Goal: Transaction & Acquisition: Purchase product/service

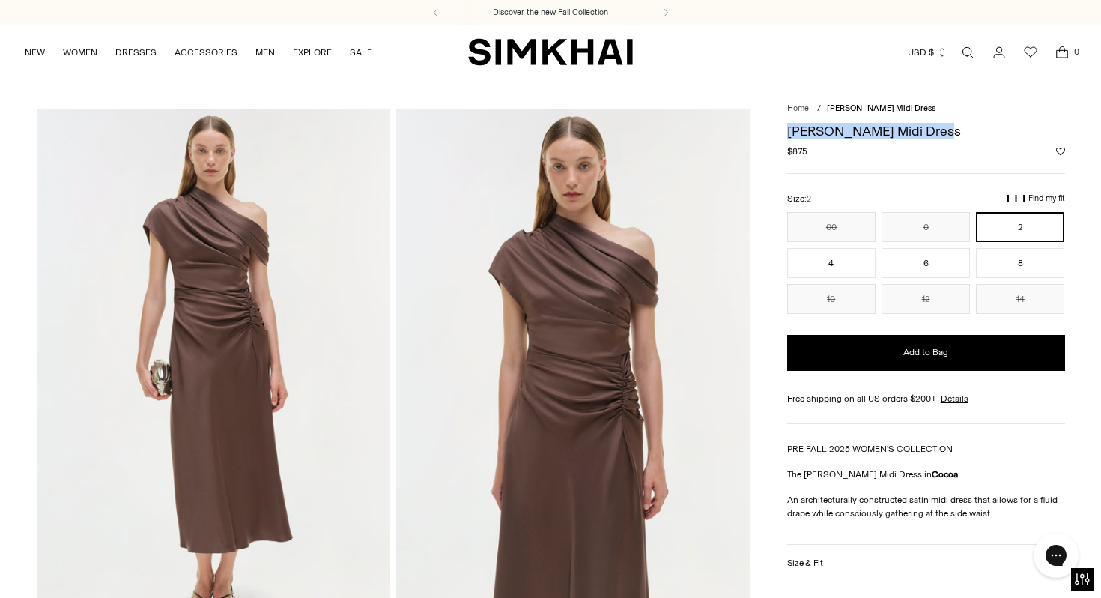
drag, startPoint x: 785, startPoint y: 131, endPoint x: 933, endPoint y: 132, distance: 148.4
copy h1 "[PERSON_NAME] Midi Dress"
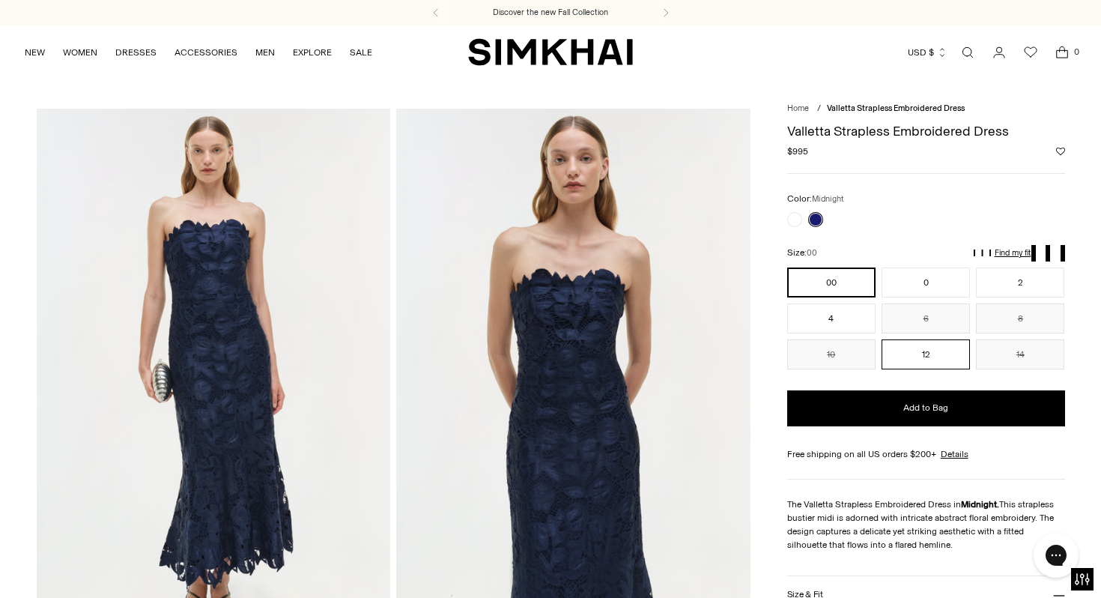
click at [937, 357] on button "12" at bounding box center [926, 354] width 88 height 30
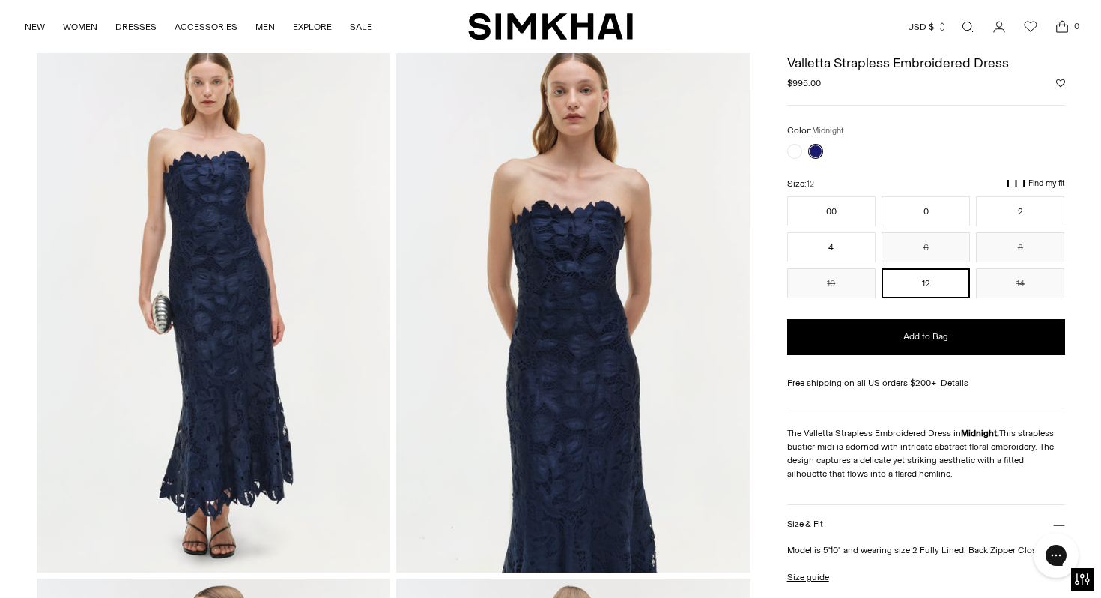
scroll to position [70, 0]
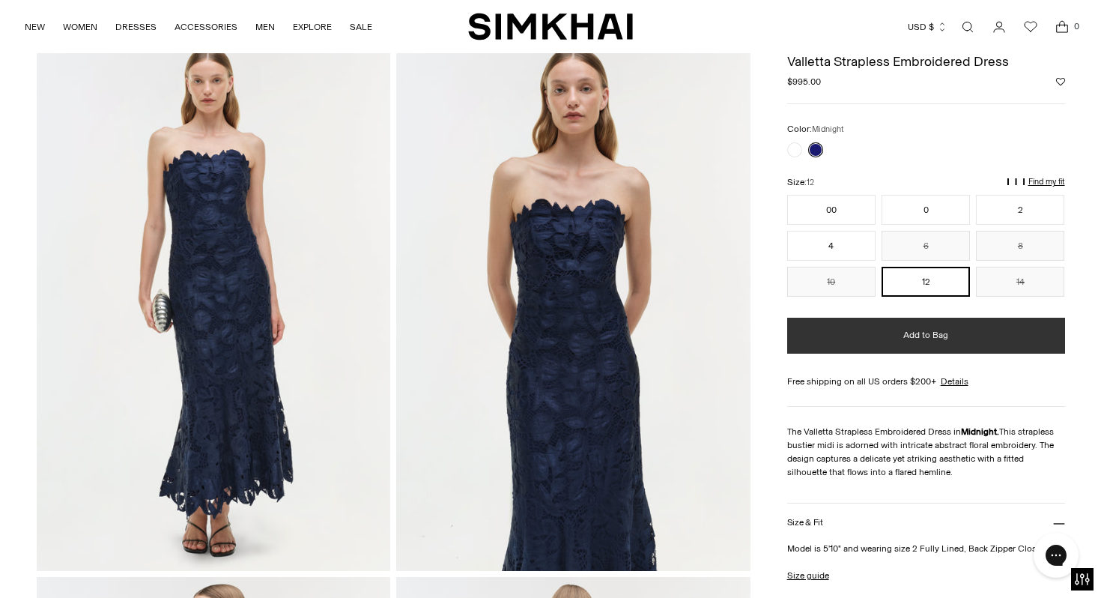
click at [940, 337] on span "Add to Bag" at bounding box center [926, 335] width 45 height 13
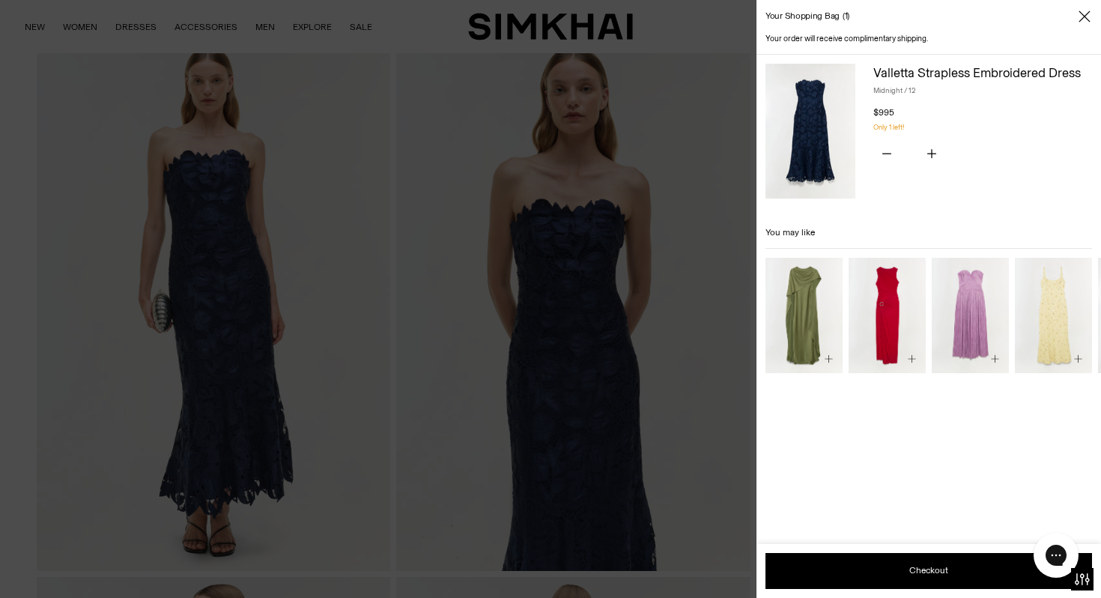
click at [1084, 14] on icon "Close" at bounding box center [1085, 16] width 12 height 15
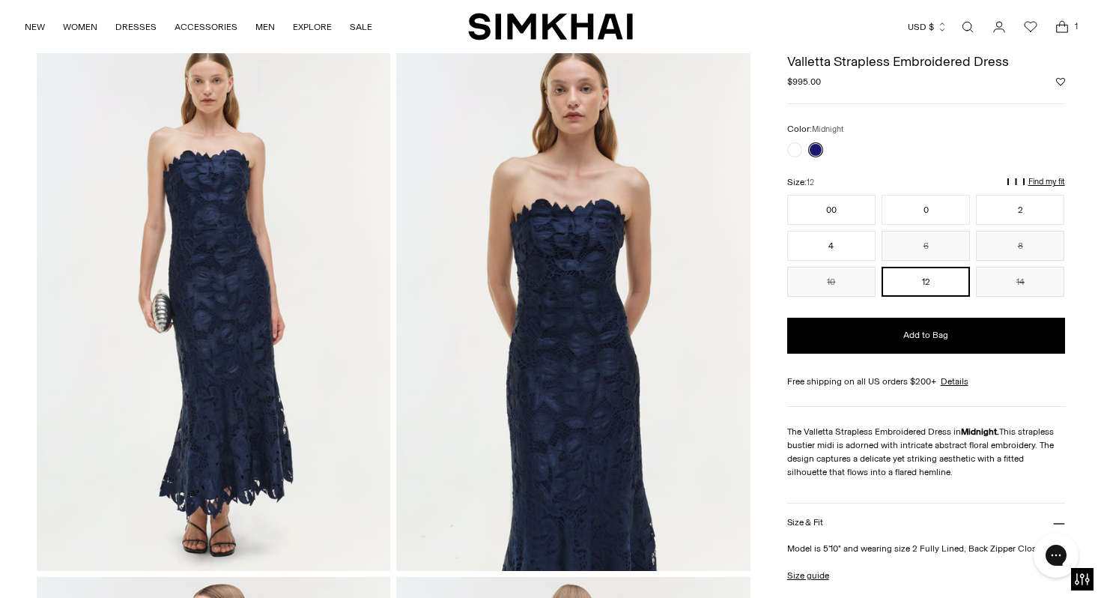
scroll to position [0, 0]
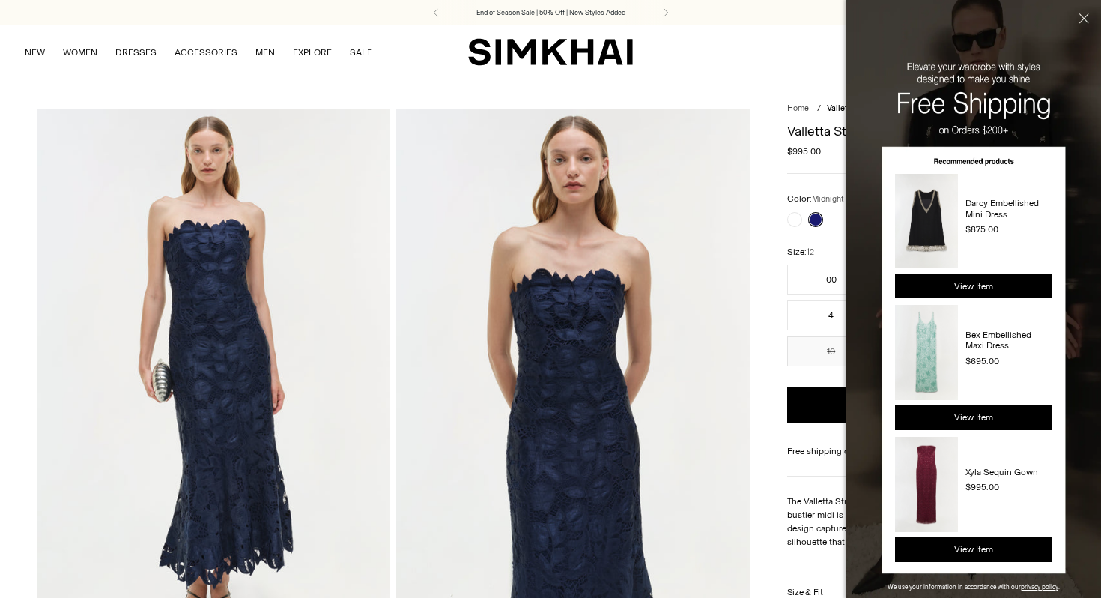
click at [731, 58] on div "Currency USD $ [GEOGRAPHIC_DATA] (ALL L) [GEOGRAPHIC_DATA] (DZD د.ج) [GEOGRAPHI…" at bounding box center [855, 52] width 444 height 33
click at [1087, 17] on button "Close" at bounding box center [1082, 45] width 38 height 90
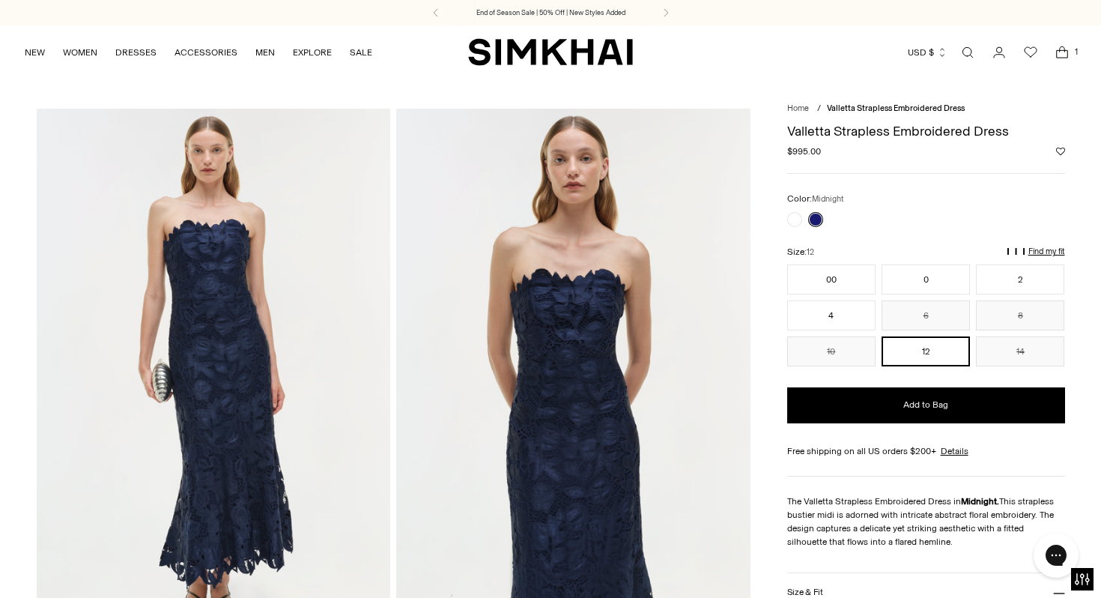
click at [1068, 52] on icon "Open cart modal" at bounding box center [1062, 53] width 11 height 7
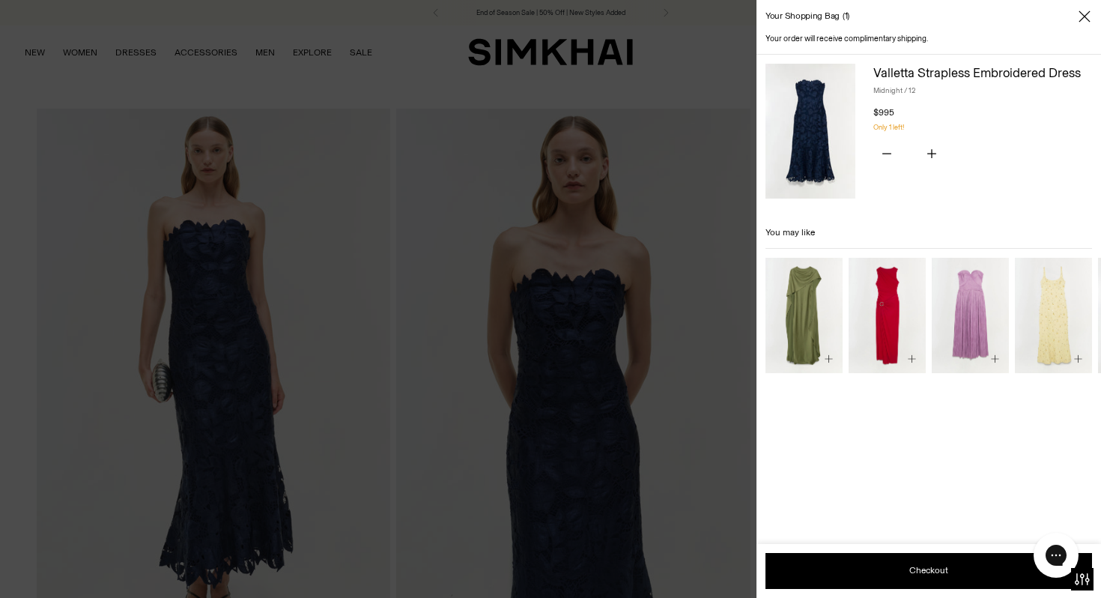
click at [703, 73] on div at bounding box center [550, 299] width 1101 height 598
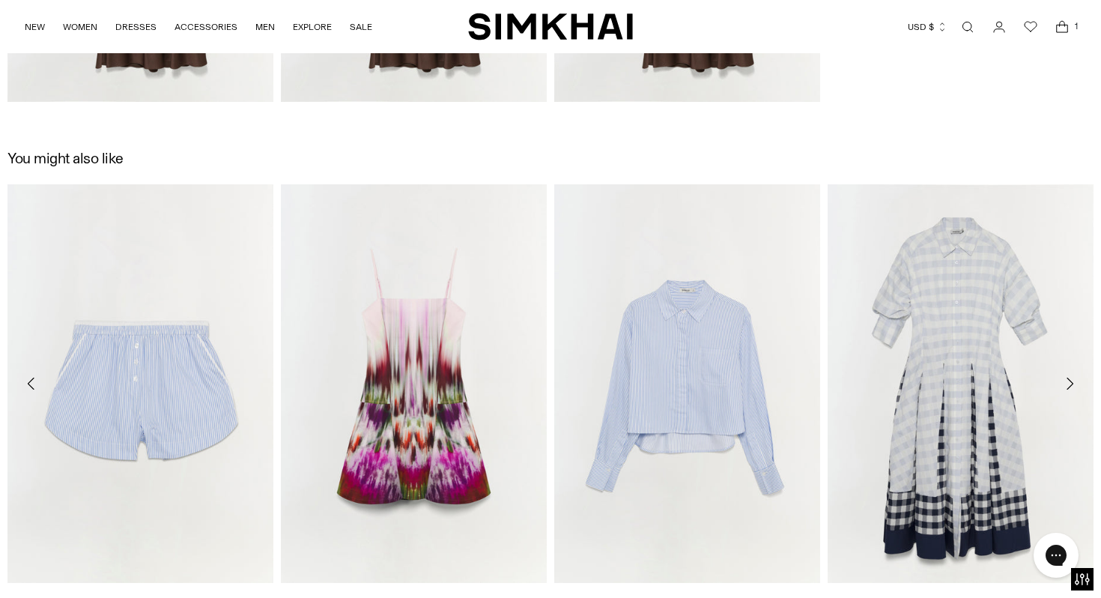
scroll to position [2428, 0]
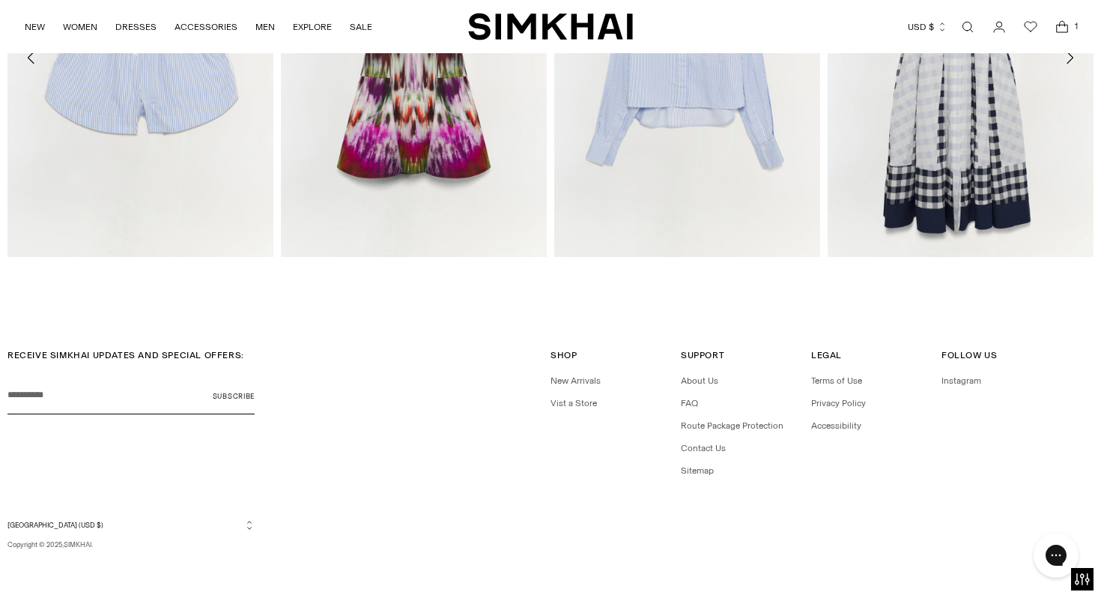
click at [1064, 25] on icon "Open cart modal" at bounding box center [1062, 23] width 5 height 5
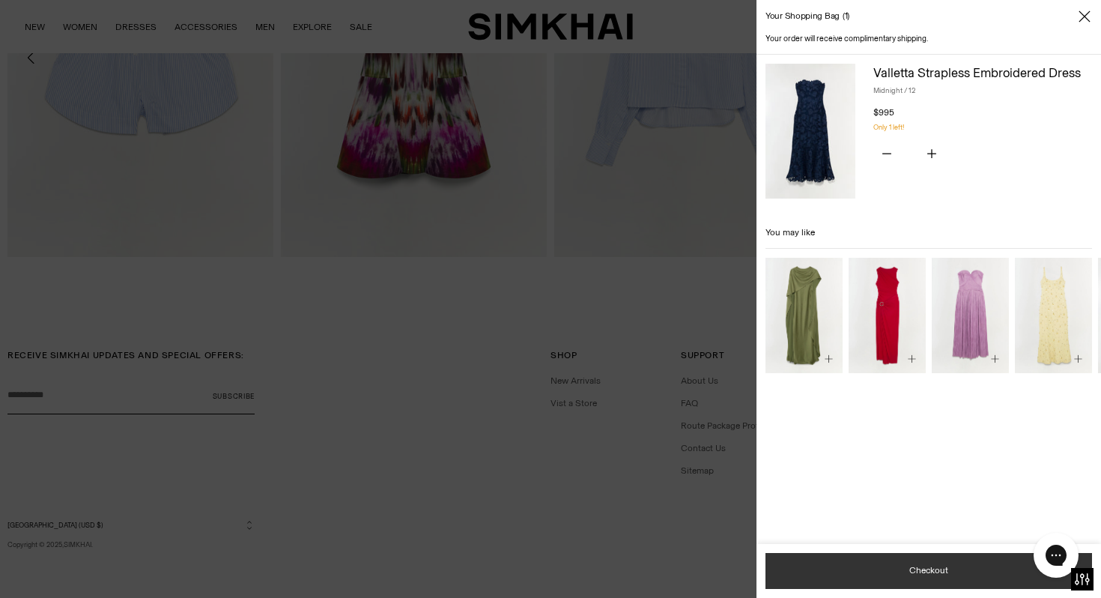
click at [887, 565] on button "Checkout" at bounding box center [929, 571] width 327 height 36
